Goal: Task Accomplishment & Management: Complete application form

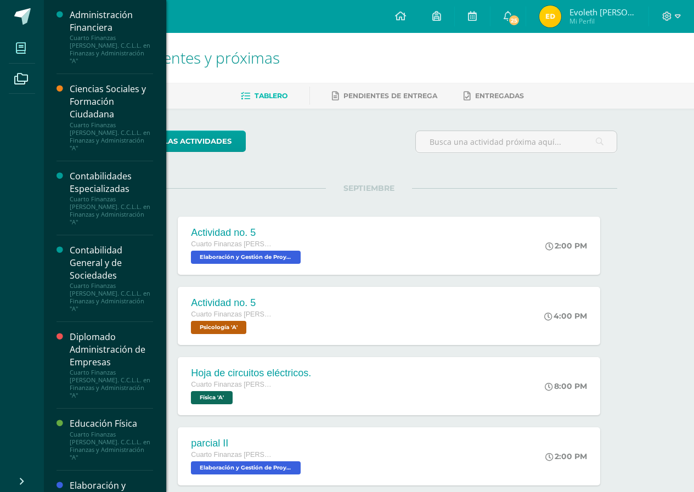
click at [20, 57] on span at bounding box center [21, 48] width 25 height 25
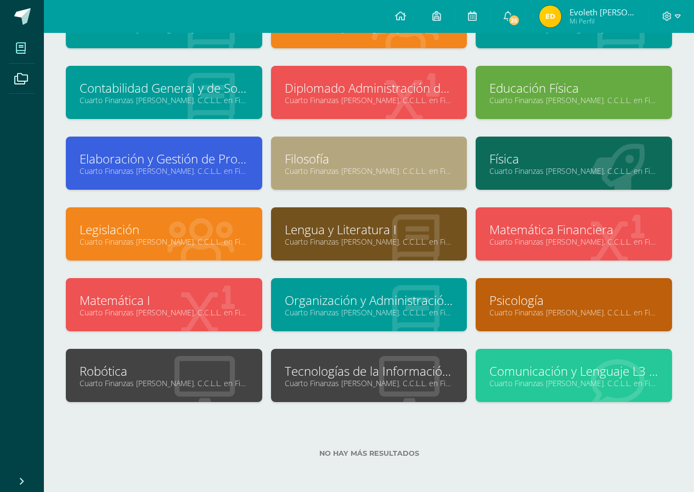
scroll to position [110, 0]
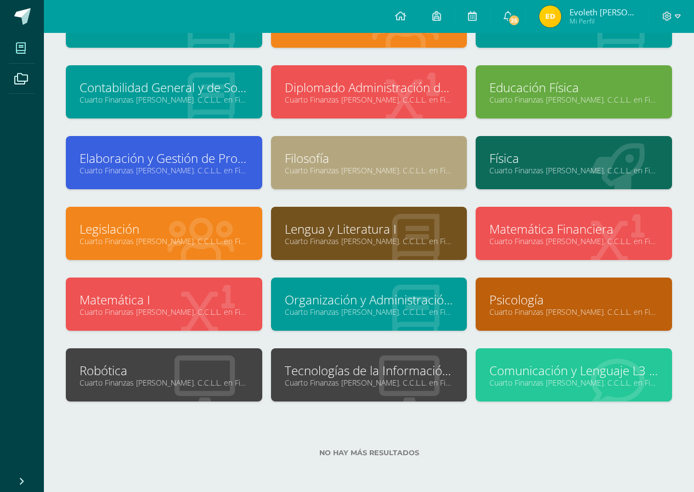
click at [310, 387] on link "Cuarto Finanzas Bach. C.C.L.L. en Finanzas y Administración "A"" at bounding box center [369, 382] width 169 height 10
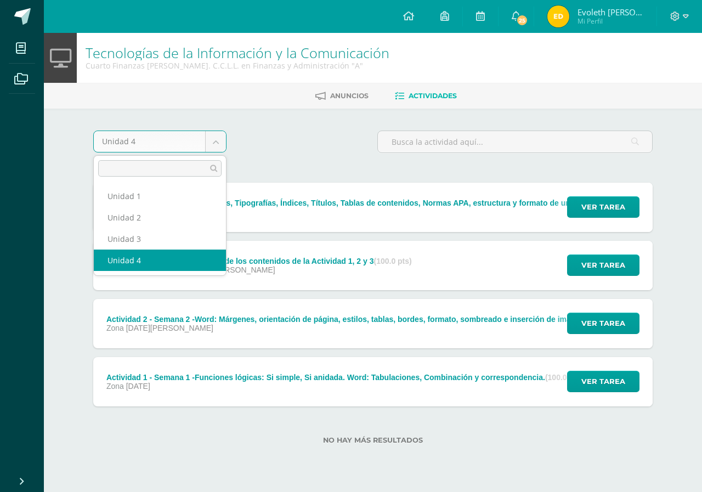
click at [223, 133] on body "Mis cursos Archivos Cerrar panel Administración Financiera Cuarto Finanzas Bach…" at bounding box center [351, 239] width 702 height 479
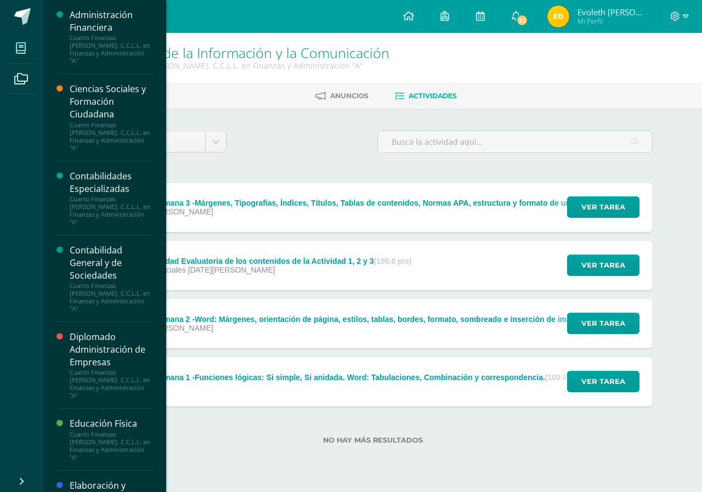
click at [26, 52] on icon at bounding box center [21, 48] width 10 height 11
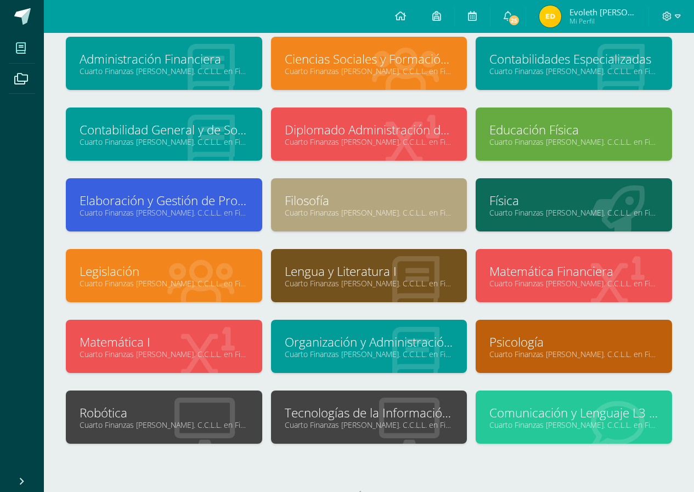
scroll to position [91, 0]
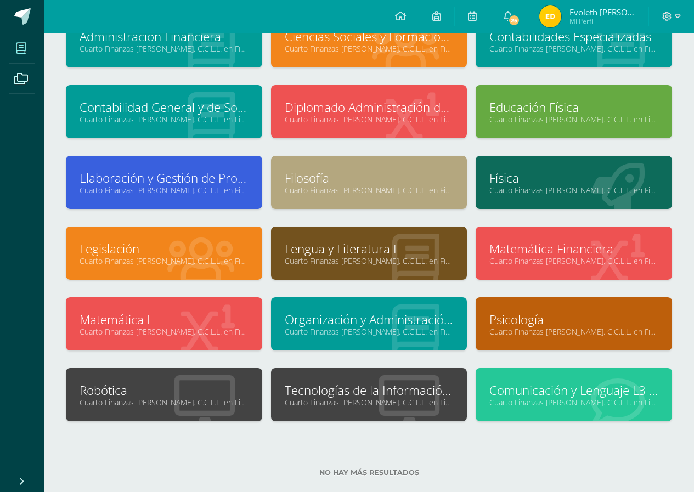
click at [377, 374] on div at bounding box center [409, 395] width 115 height 73
click at [384, 389] on link "Tecnologías de la Información y la Comunicación" at bounding box center [369, 390] width 169 height 17
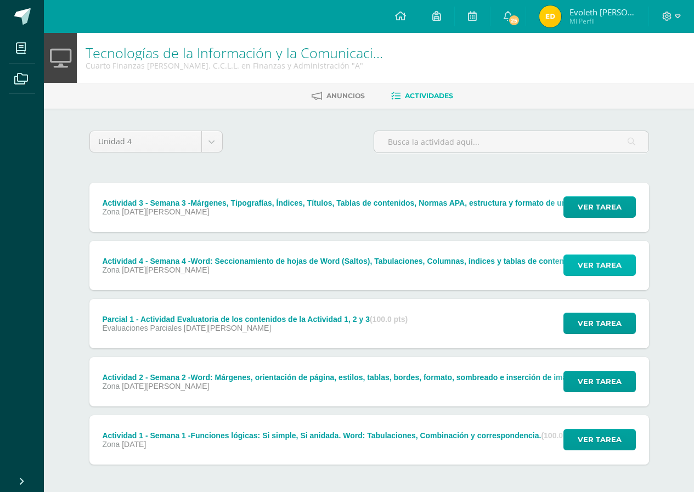
click at [579, 268] on span "Ver tarea" at bounding box center [600, 265] width 44 height 20
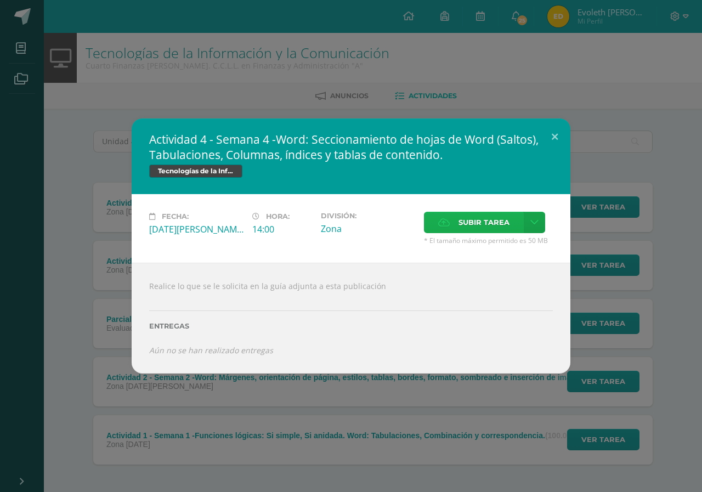
click at [465, 228] on span "Subir tarea" at bounding box center [484, 222] width 51 height 20
click at [0, 0] on input "Subir tarea" at bounding box center [0, 0] width 0 height 0
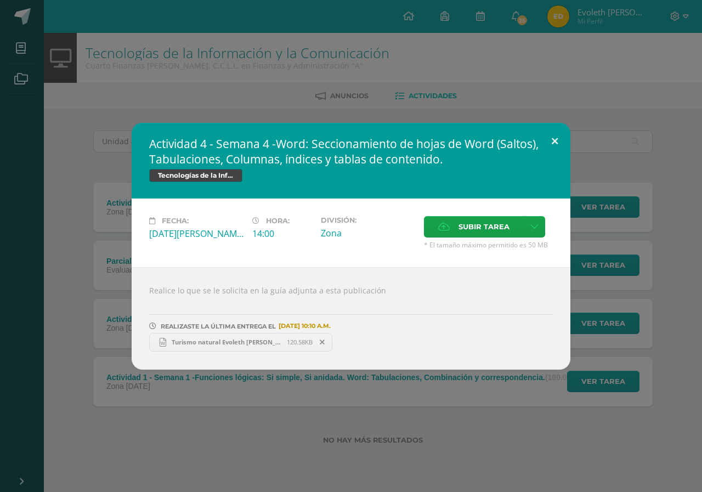
click at [549, 129] on button at bounding box center [554, 141] width 31 height 37
